Goal: Information Seeking & Learning: Learn about a topic

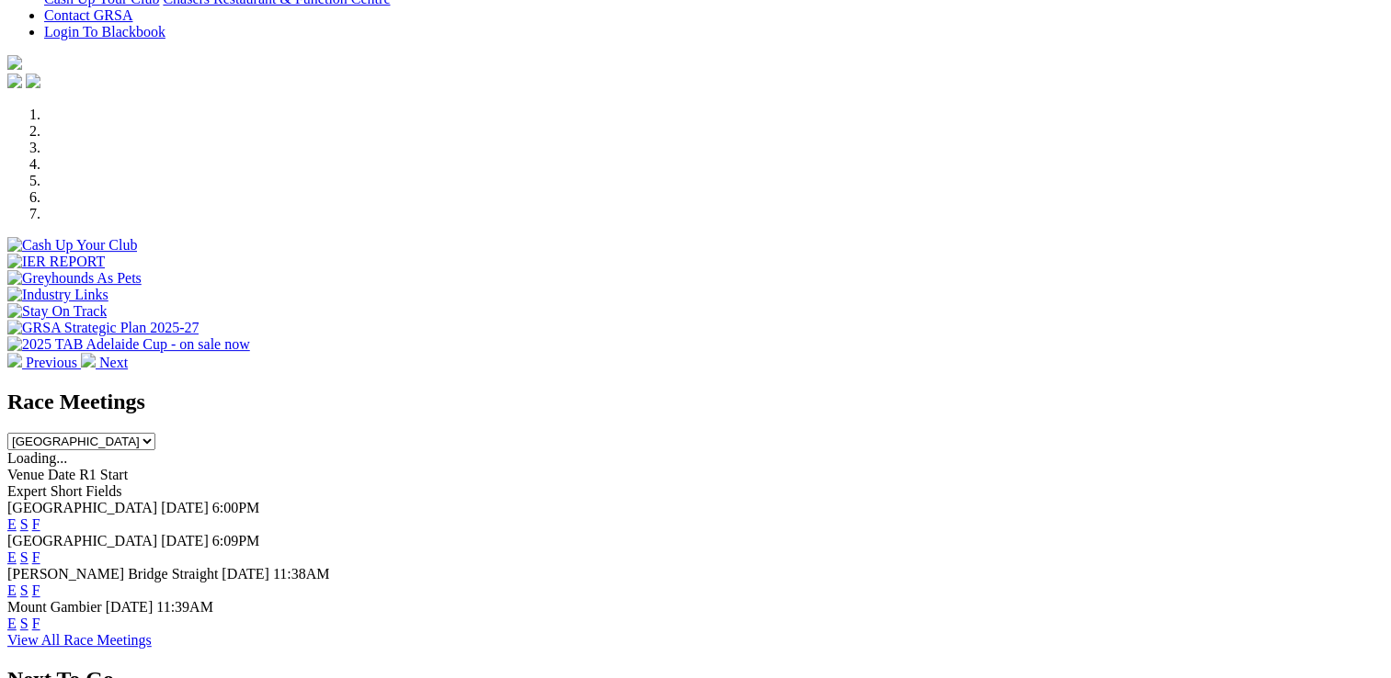
scroll to position [643, 0]
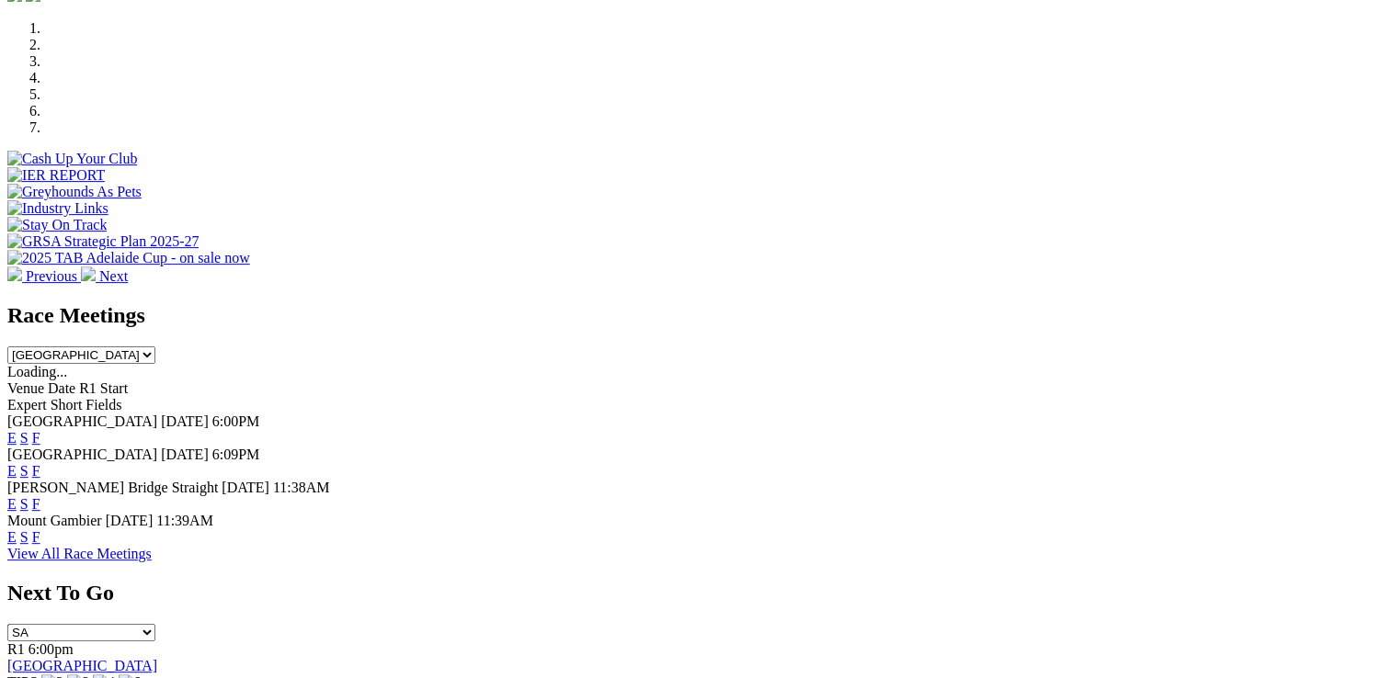
click at [40, 430] on link "F" at bounding box center [36, 438] width 8 height 16
click at [40, 463] on link "F" at bounding box center [36, 471] width 8 height 16
click at [40, 496] on link "F" at bounding box center [36, 504] width 8 height 16
click at [40, 529] on link "F" at bounding box center [36, 537] width 8 height 16
click at [152, 546] on link "View All Race Meetings" at bounding box center [79, 554] width 144 height 16
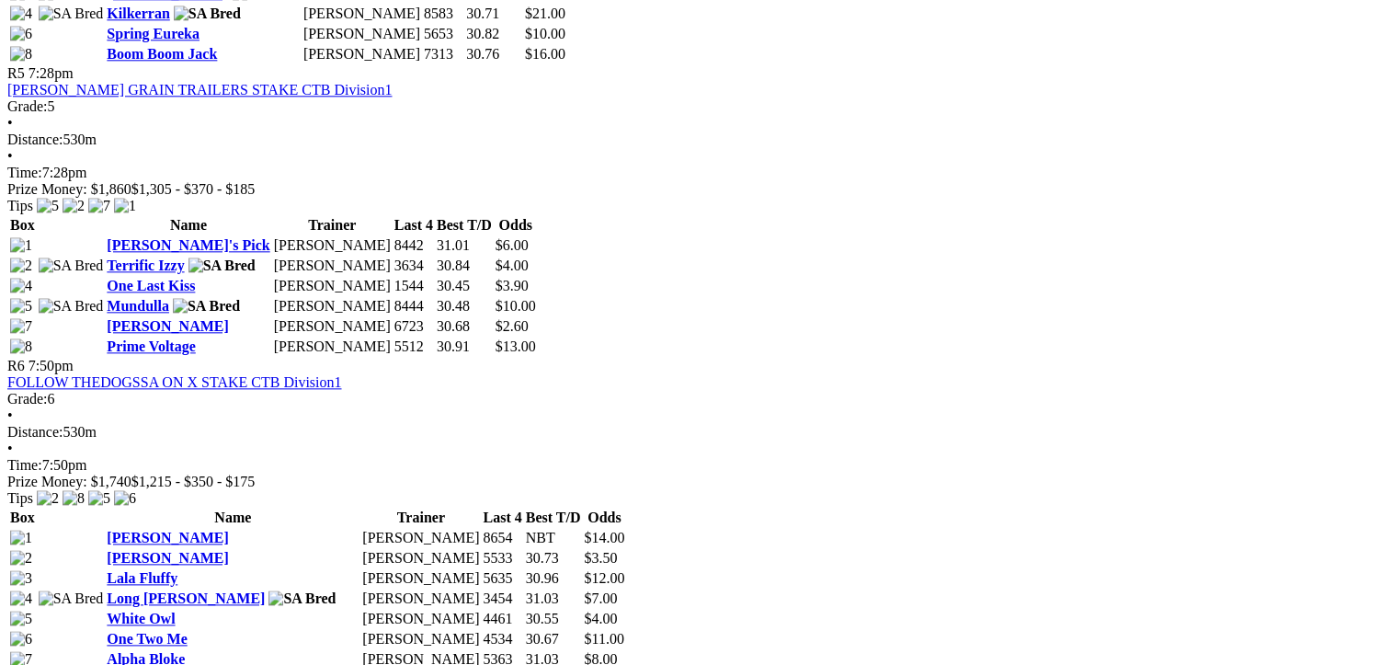
scroll to position [2046, 0]
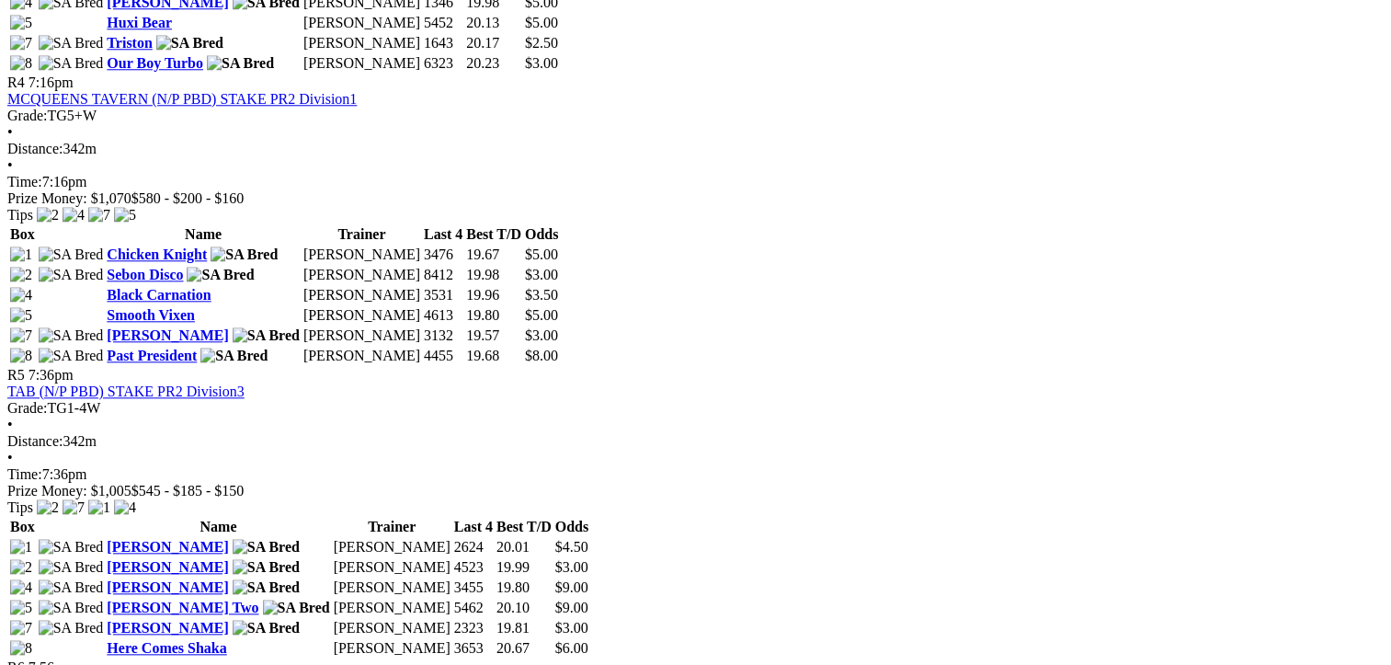
scroll to position [1880, 0]
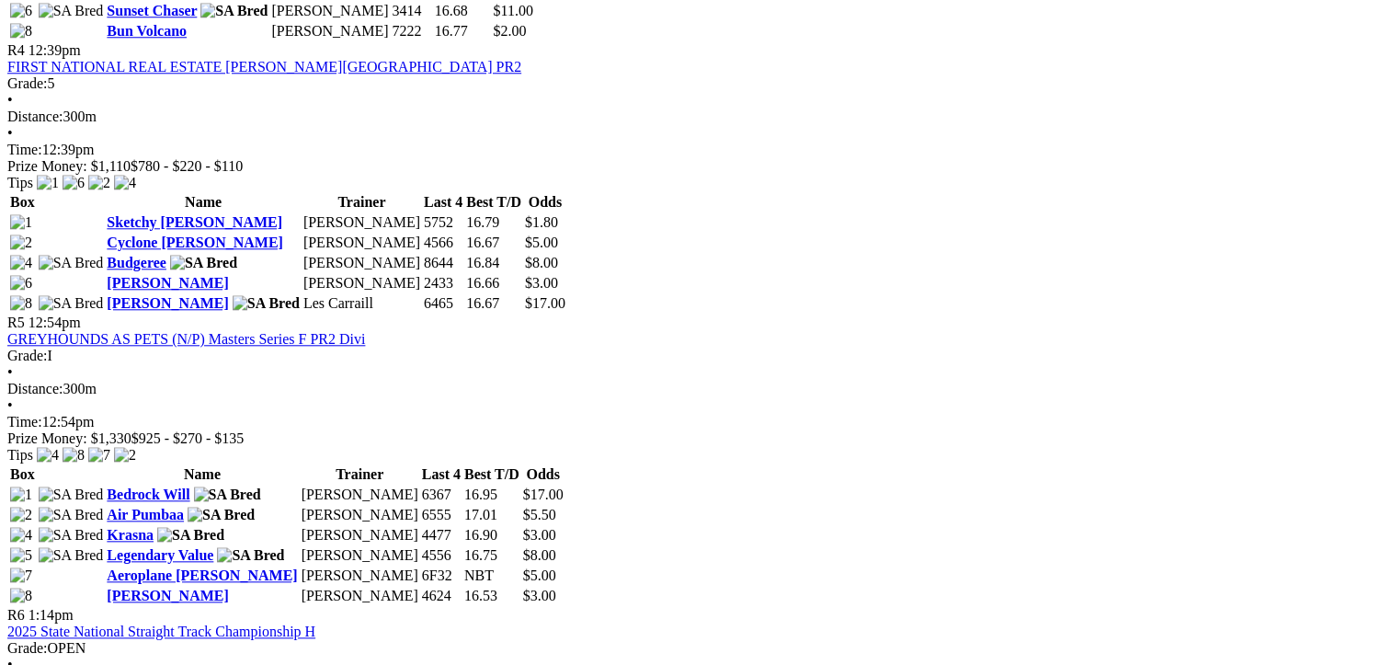
scroll to position [1880, 0]
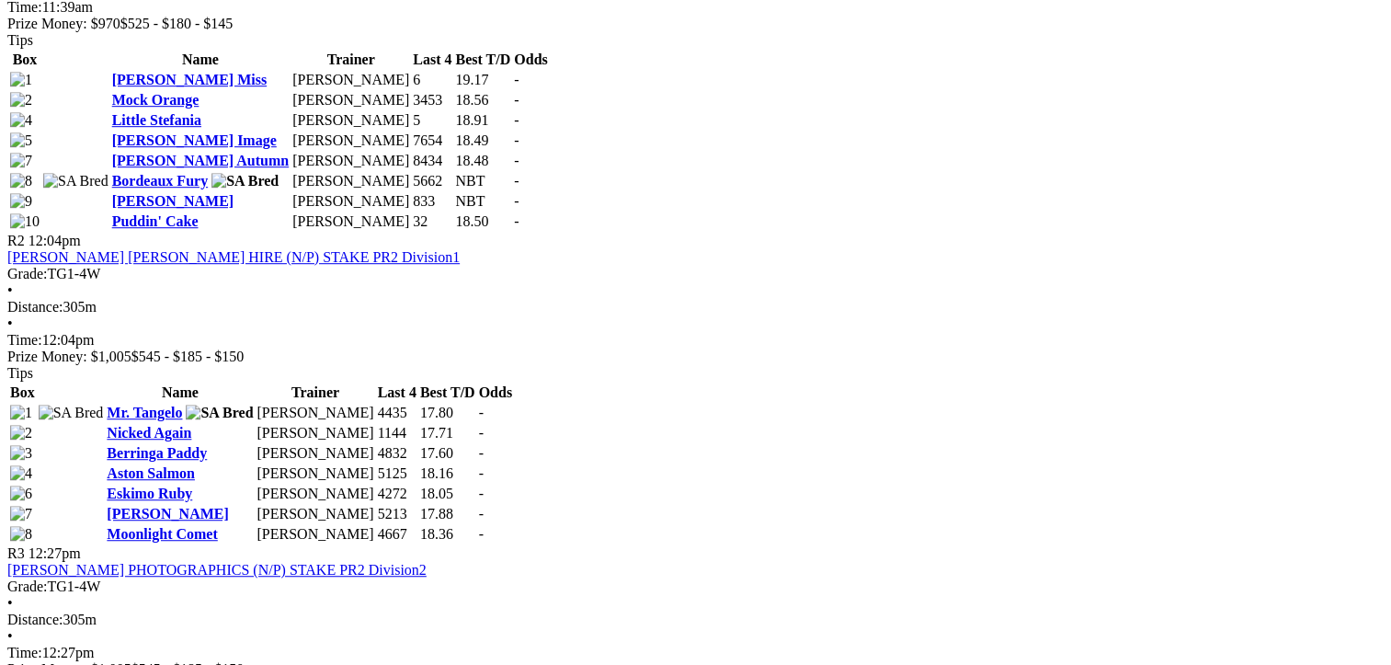
scroll to position [980, 0]
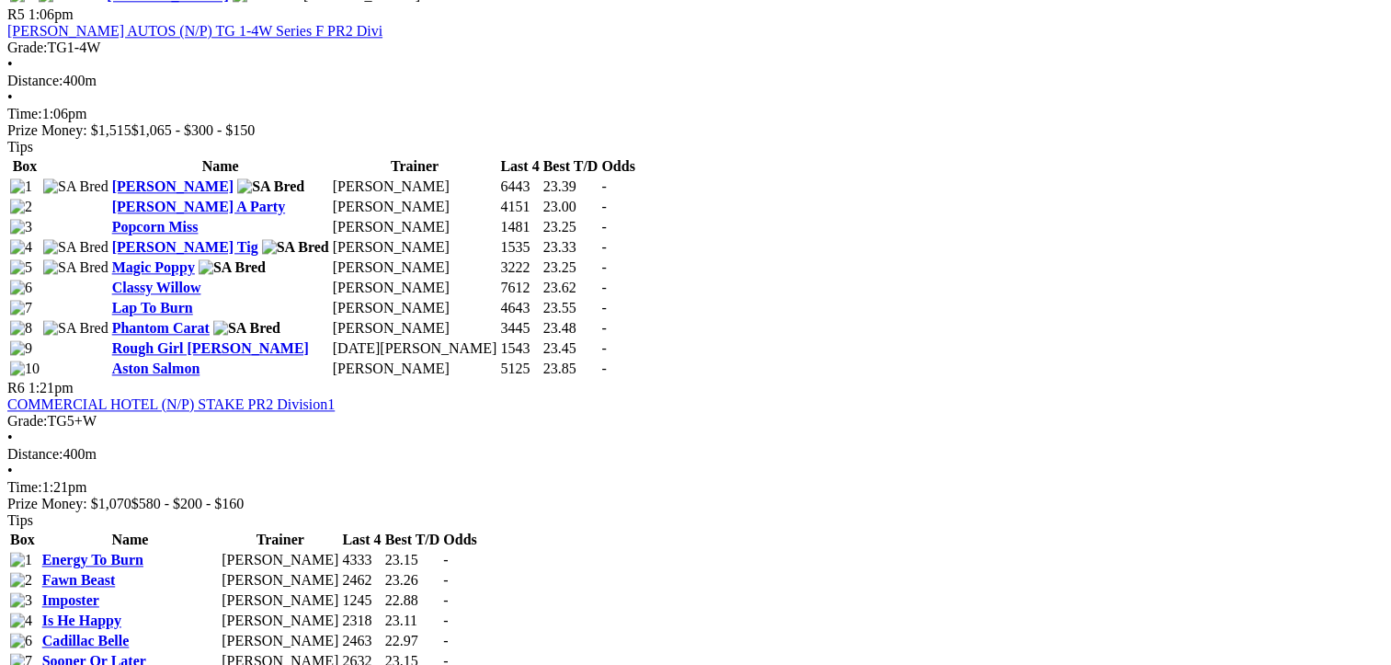
scroll to position [2267, 0]
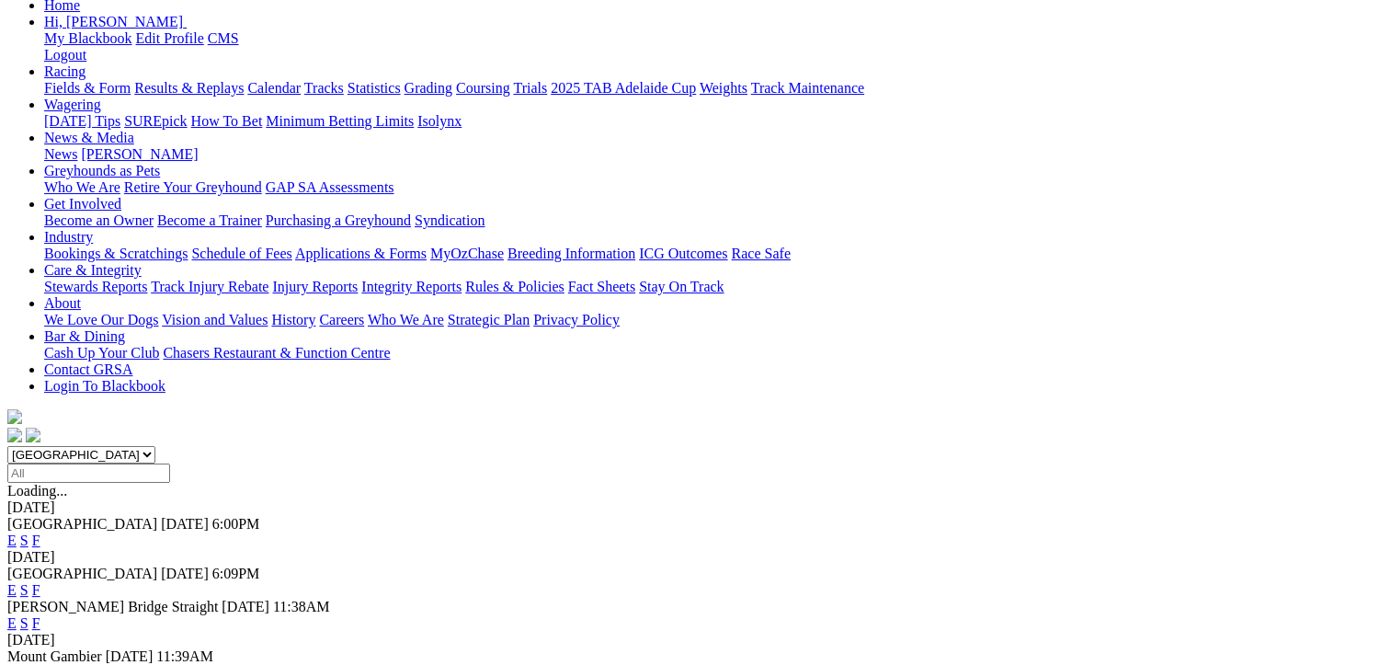
scroll to position [214, 0]
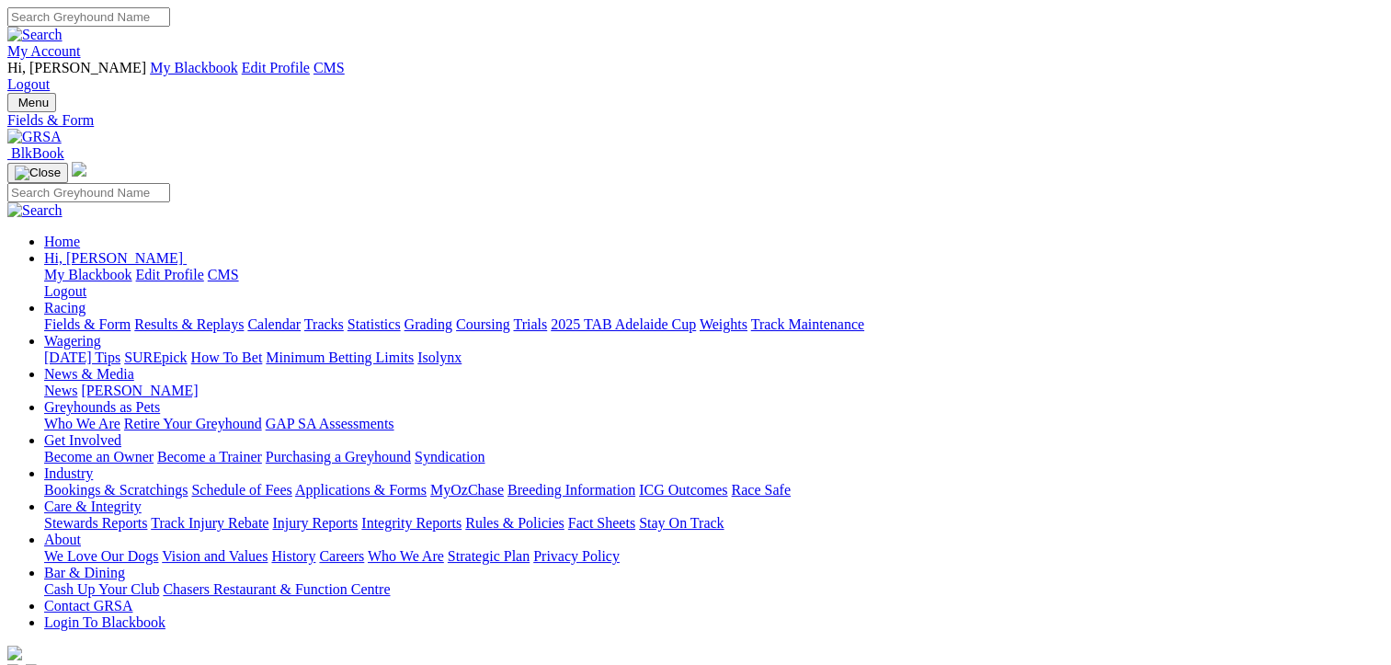
click at [62, 129] on img at bounding box center [34, 137] width 54 height 17
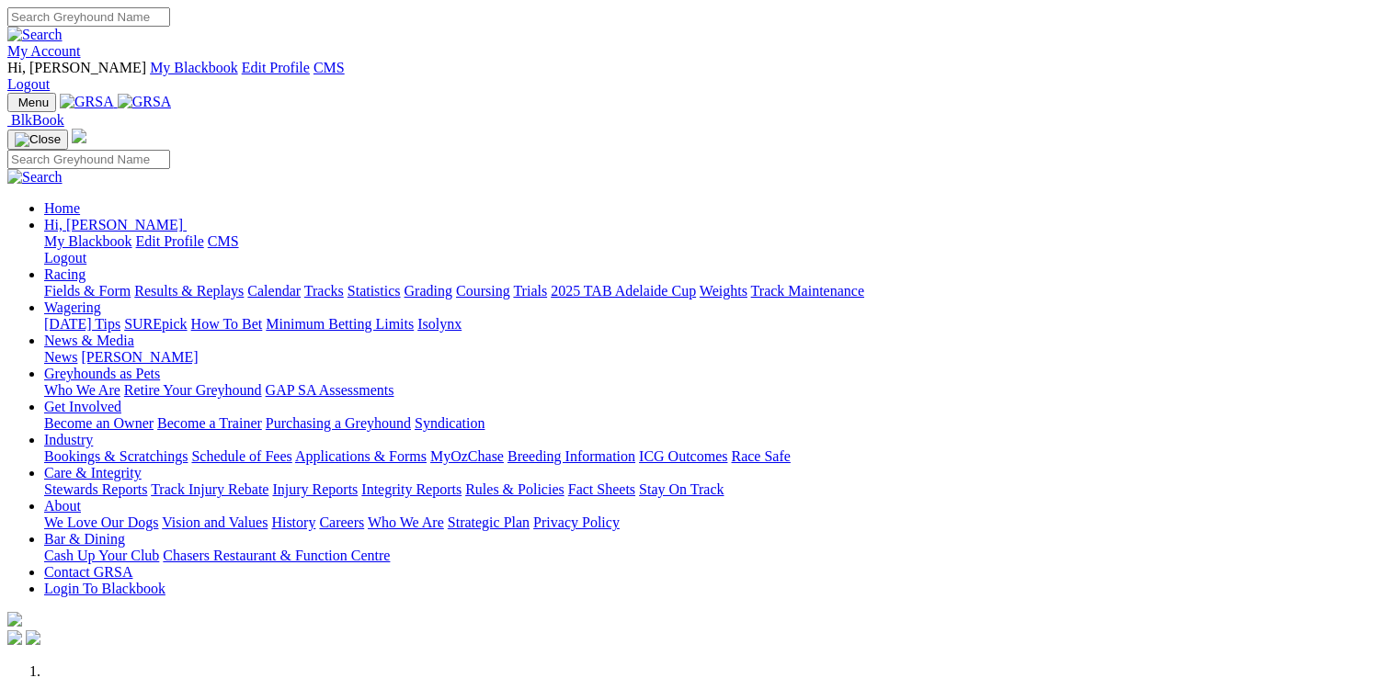
scroll to position [428, 0]
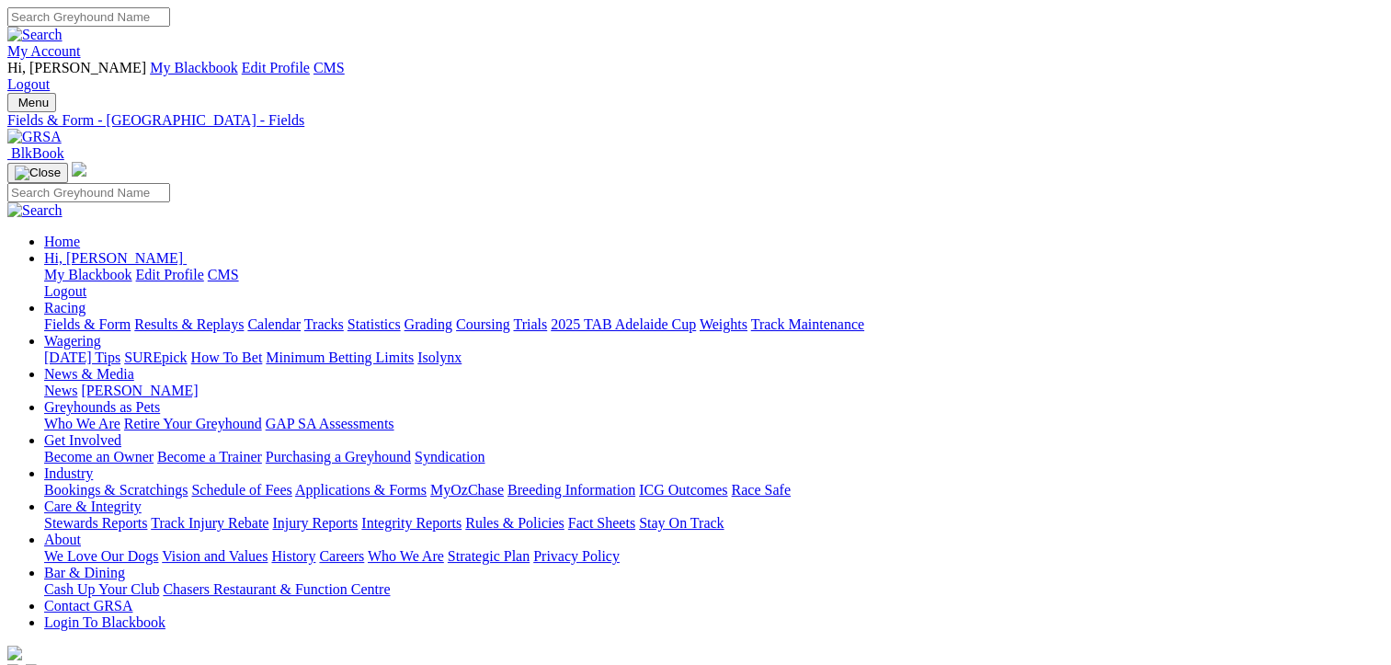
click at [62, 129] on img at bounding box center [34, 137] width 54 height 17
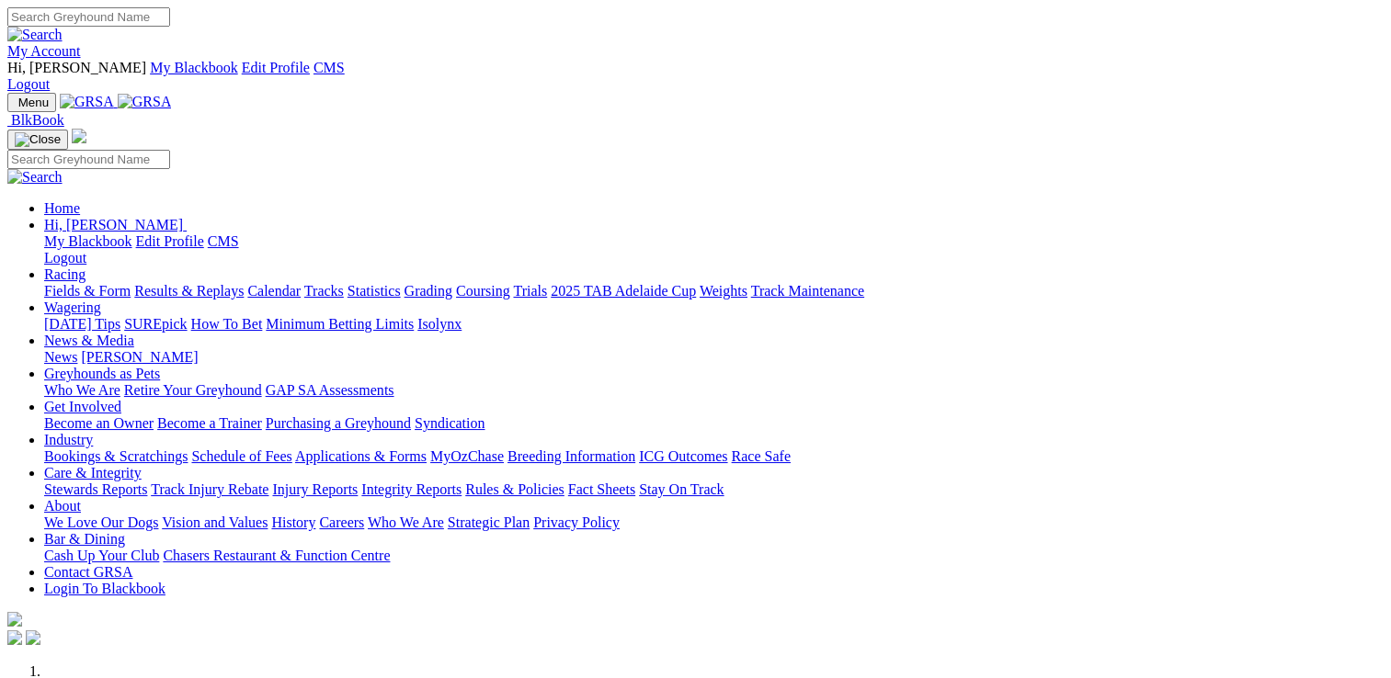
click at [85, 267] on link "Racing" at bounding box center [64, 275] width 41 height 16
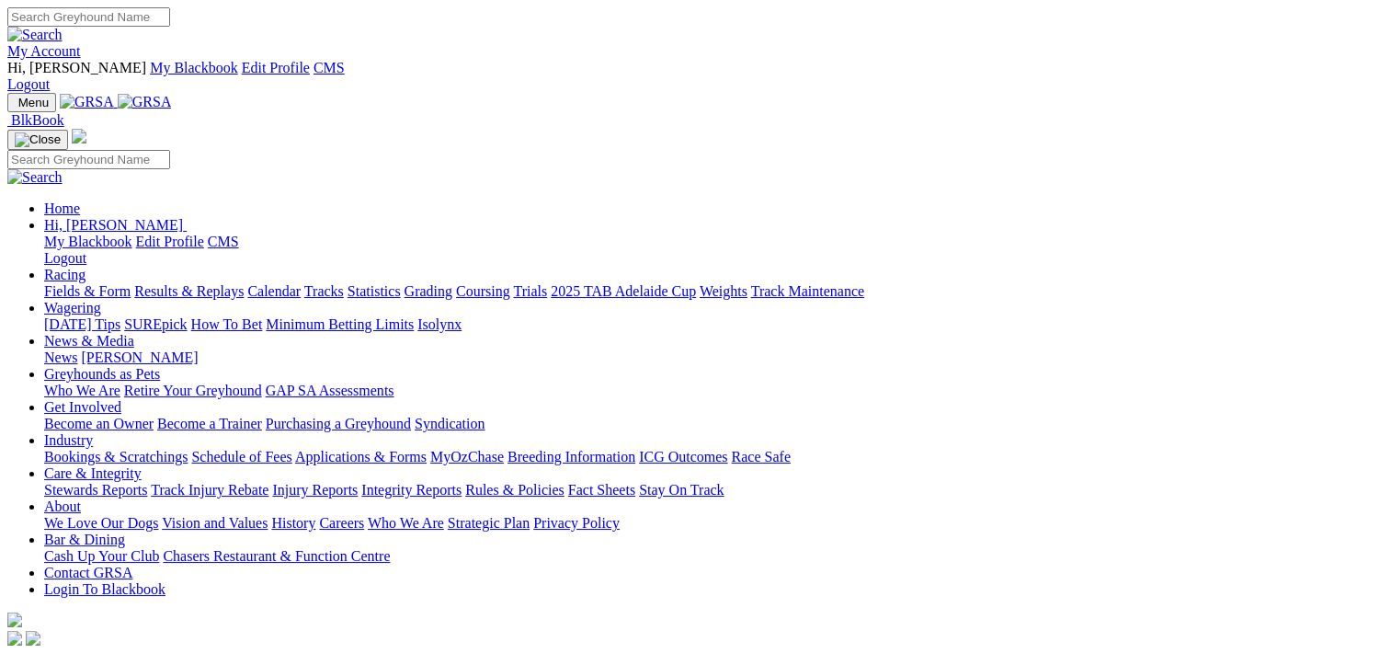
click at [696, 283] on link "2025 TAB Adelaide Cup" at bounding box center [623, 291] width 145 height 16
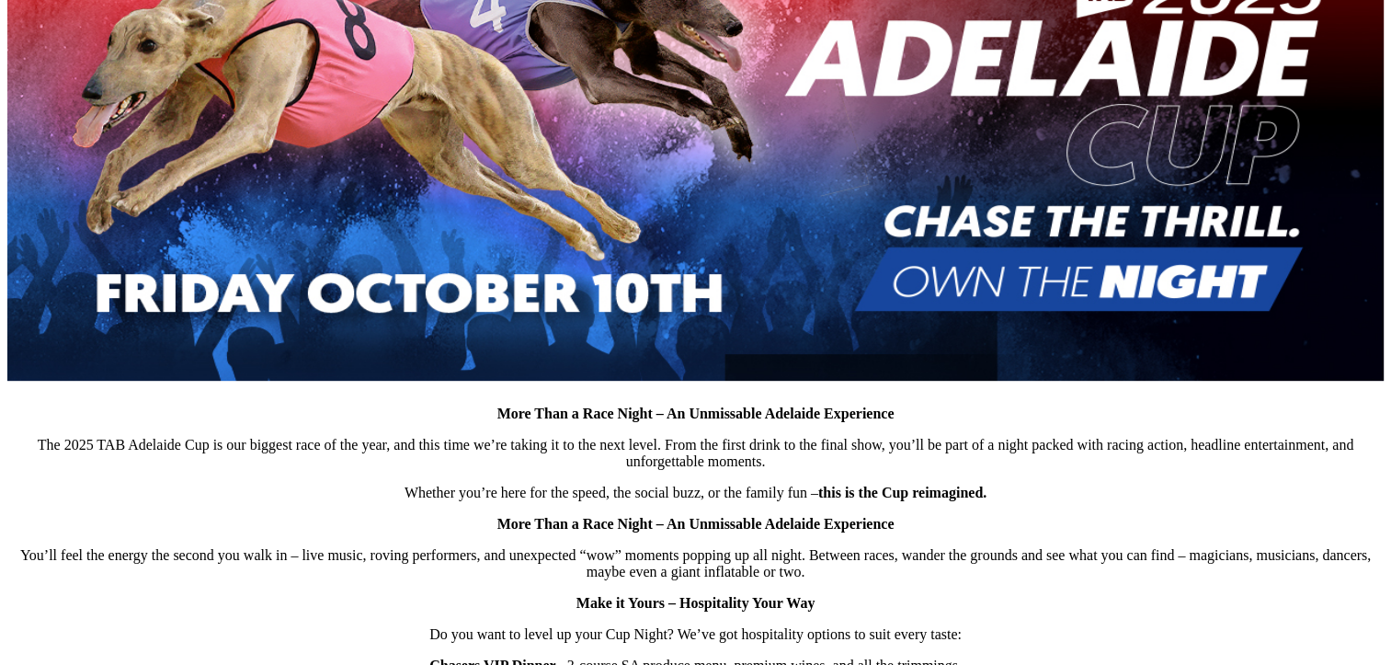
scroll to position [643, 0]
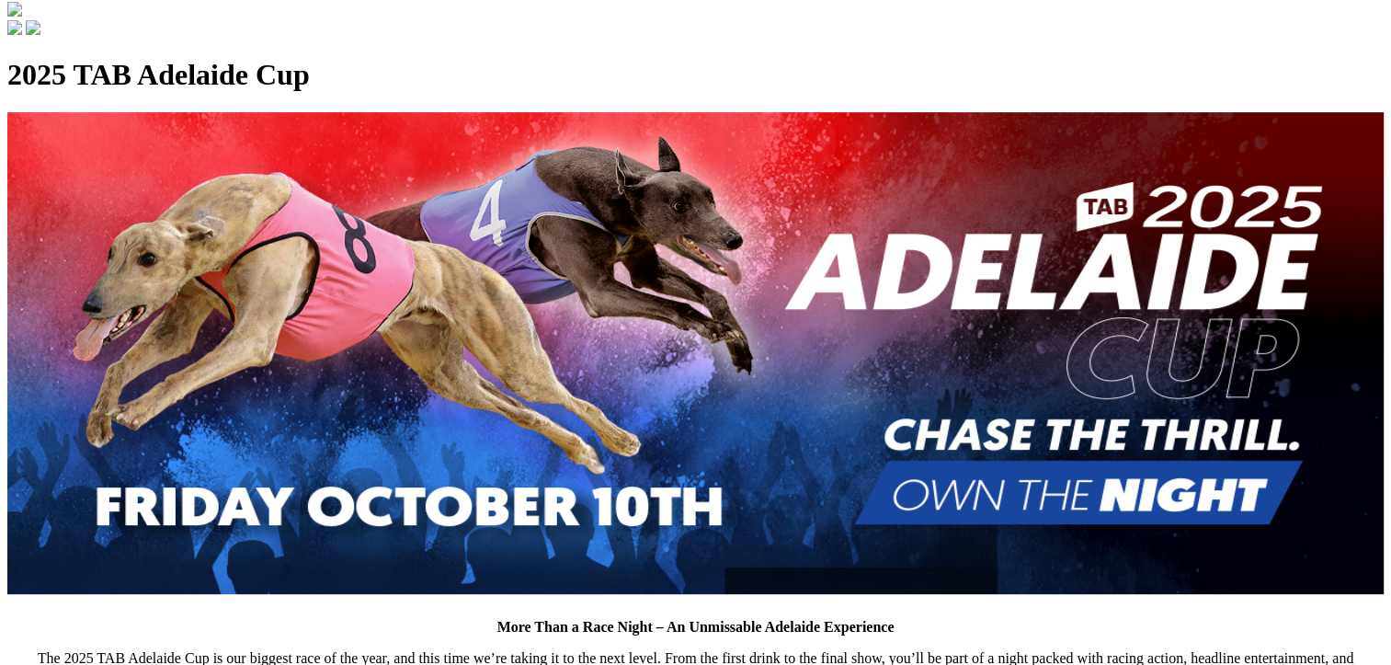
drag, startPoint x: 603, startPoint y: 307, endPoint x: 1176, endPoint y: 353, distance: 574.5
click at [1186, 328] on img at bounding box center [695, 353] width 1376 height 482
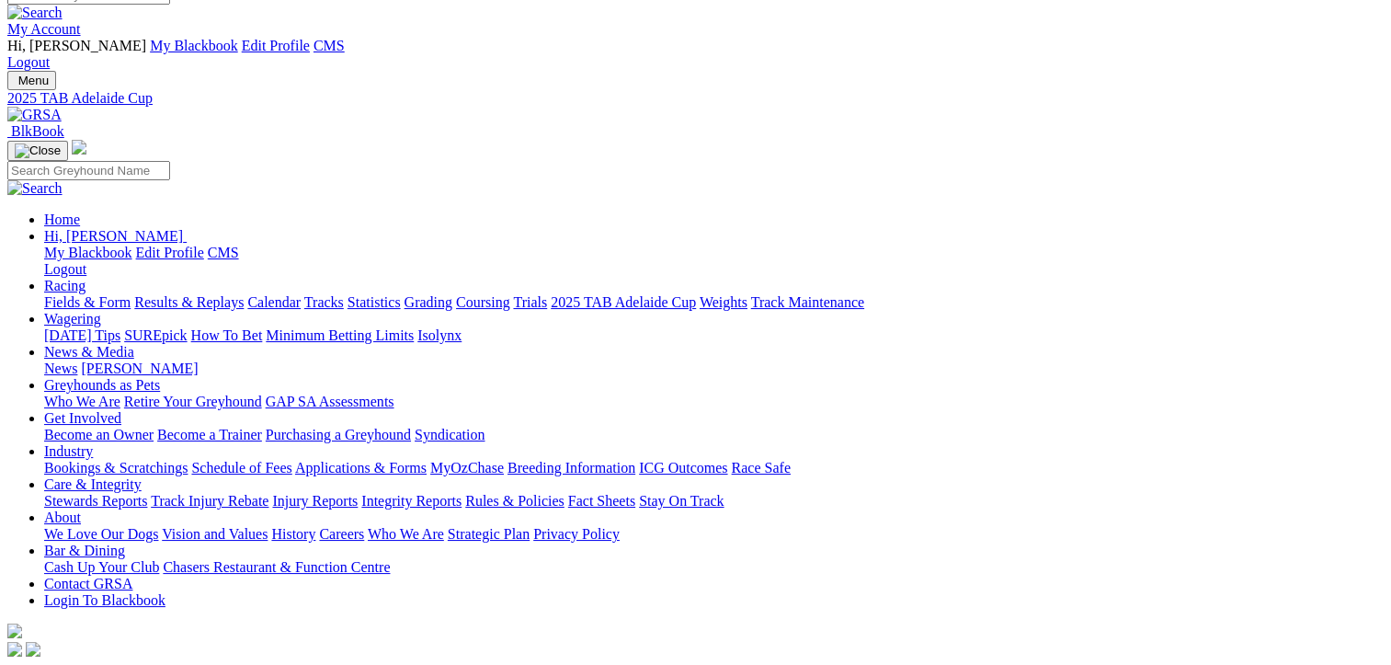
scroll to position [0, 0]
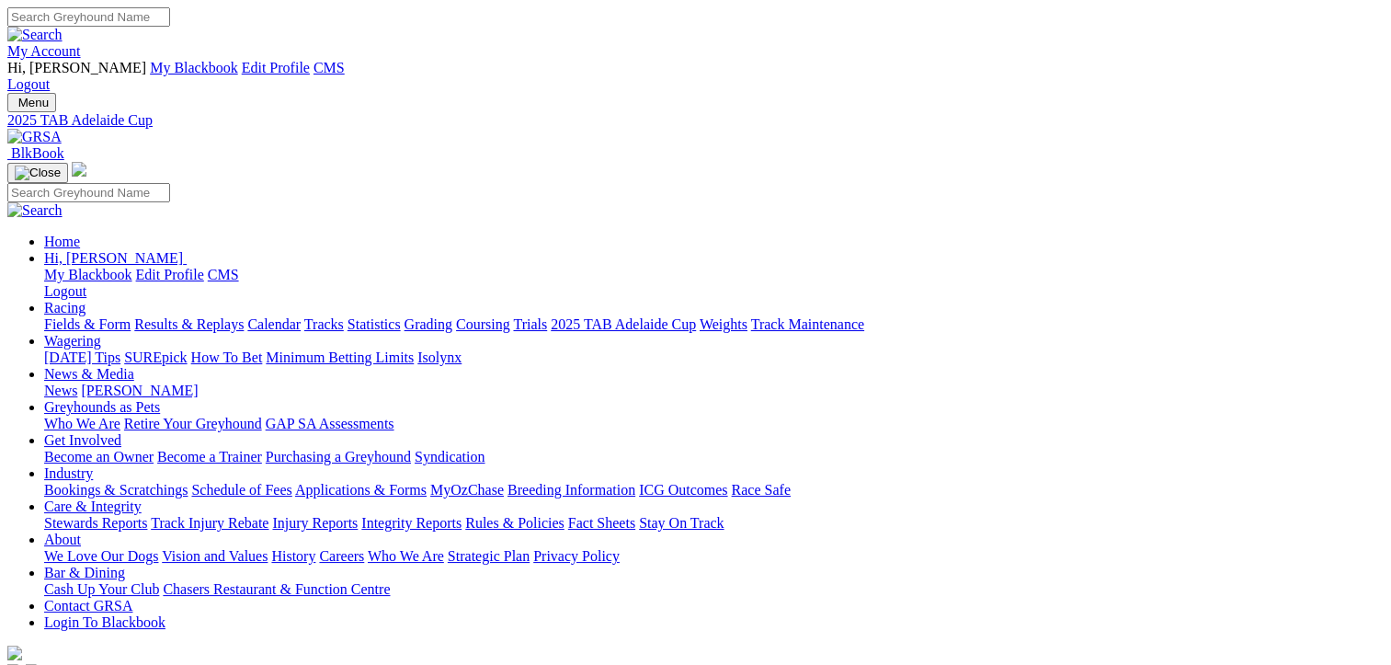
click at [60, 316] on link "Fields & Form" at bounding box center [87, 324] width 86 height 16
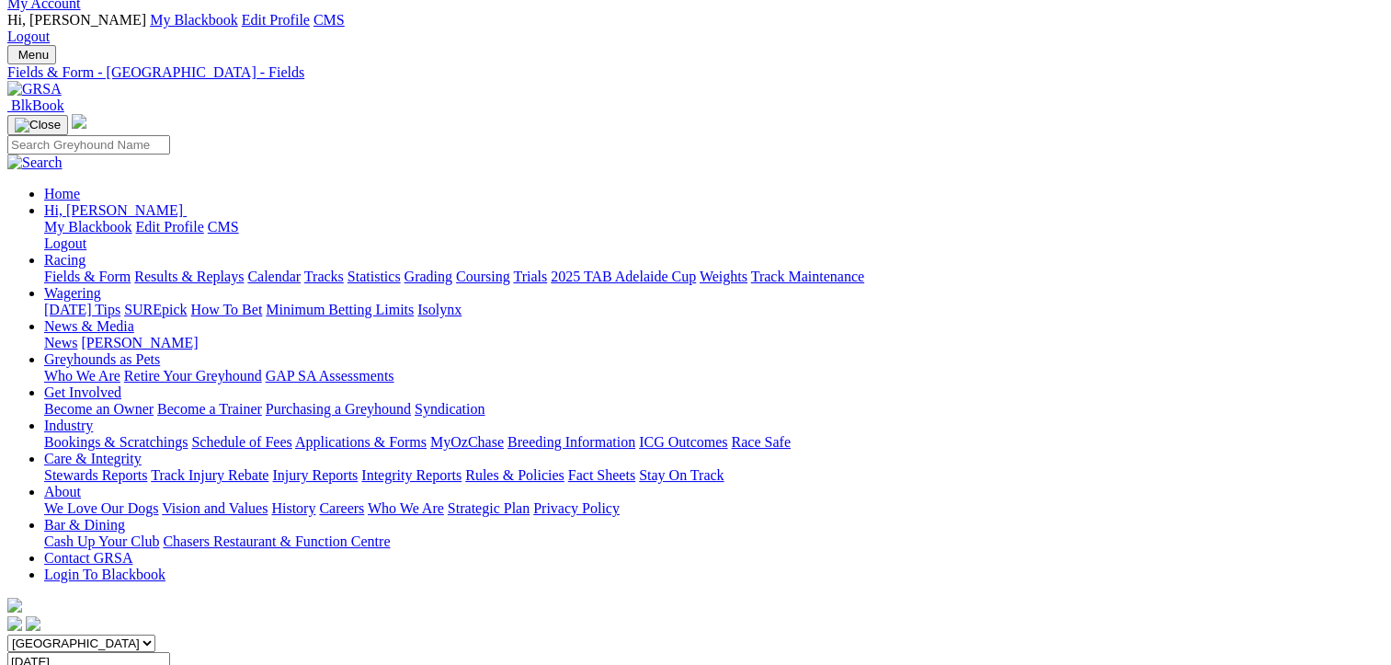
scroll to position [214, 0]
